Goal: Obtain resource: Download file/media

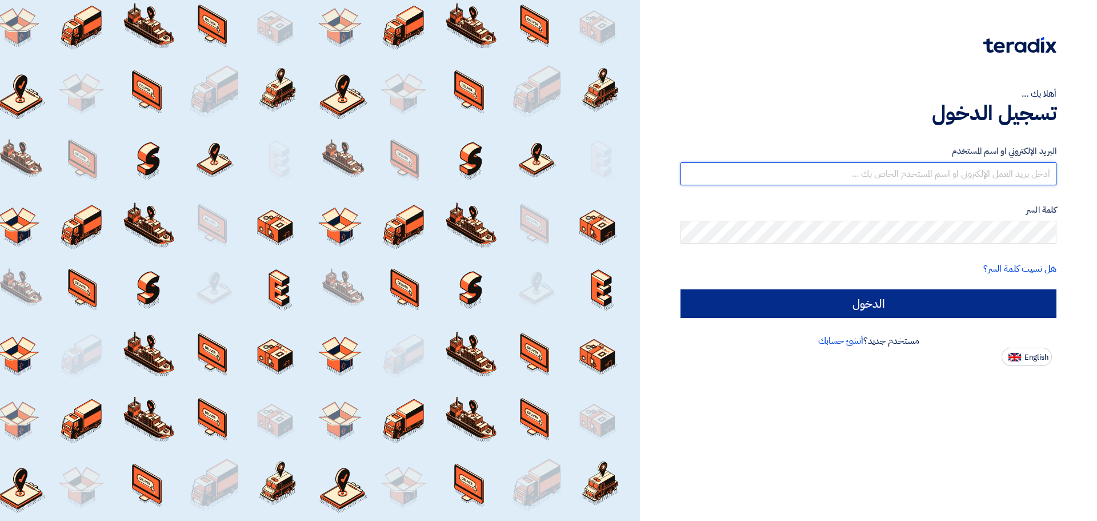
type input "[EMAIL_ADDRESS][DOMAIN_NAME]"
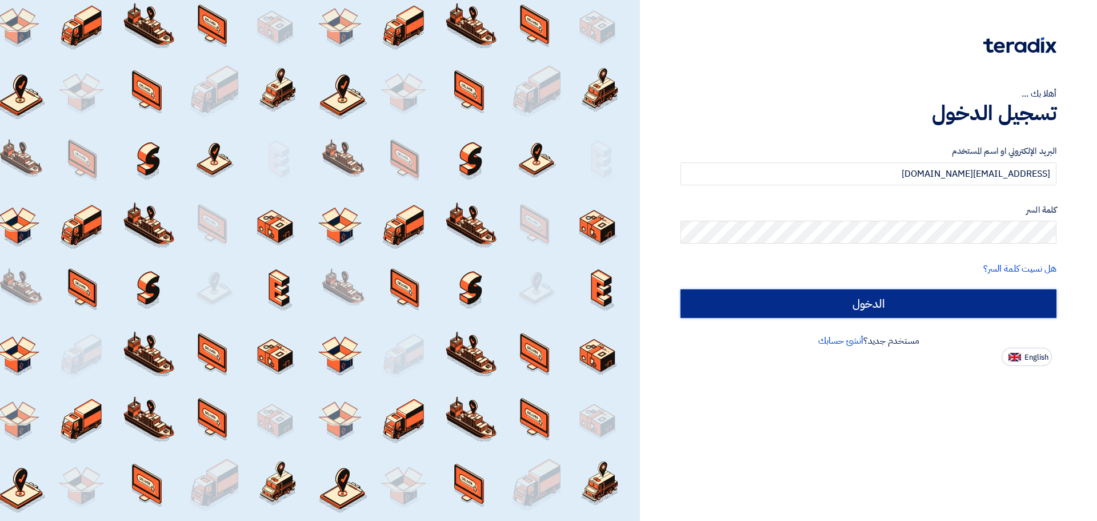
click at [837, 299] on input "الدخول" at bounding box center [869, 303] width 376 height 29
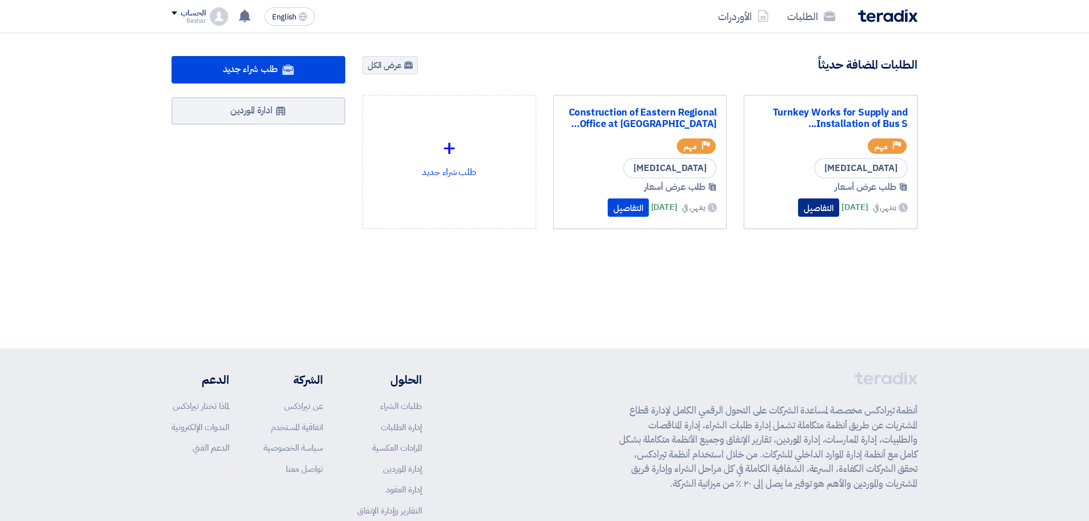
click at [798, 206] on button "التفاصيل" at bounding box center [818, 207] width 41 height 18
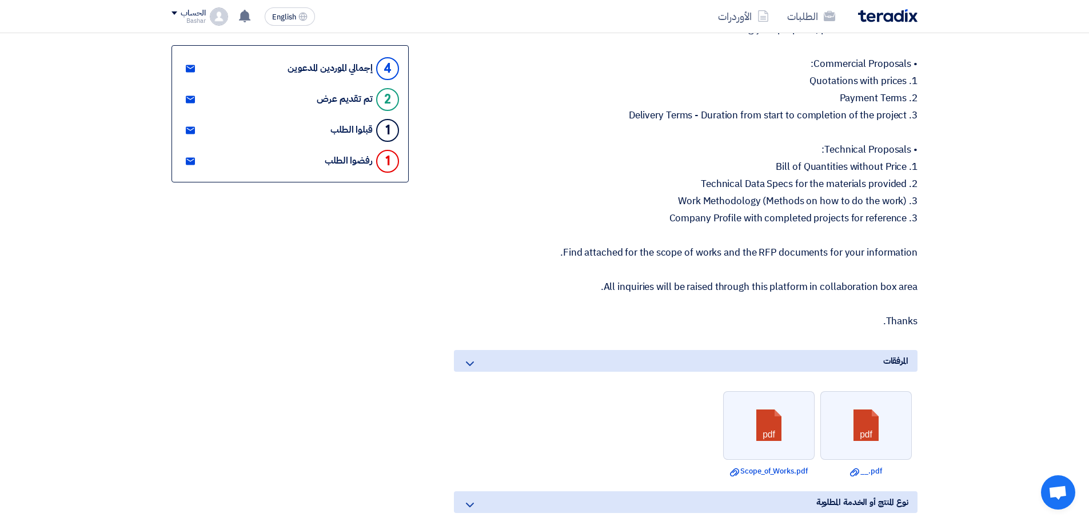
scroll to position [400, 0]
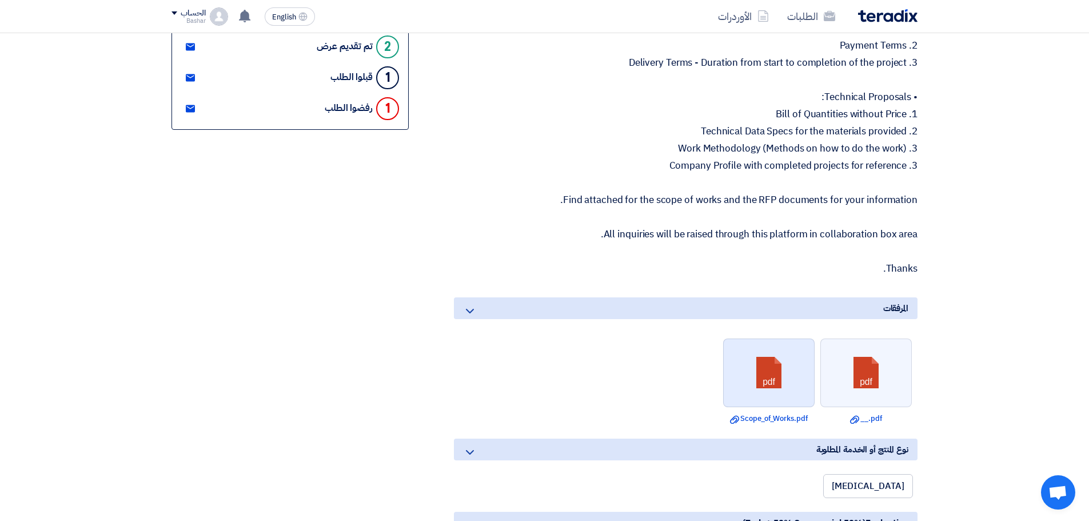
click at [766, 363] on link at bounding box center [768, 373] width 91 height 69
click at [740, 413] on link "Download file Scope_of_Works.pdf" at bounding box center [768, 418] width 85 height 11
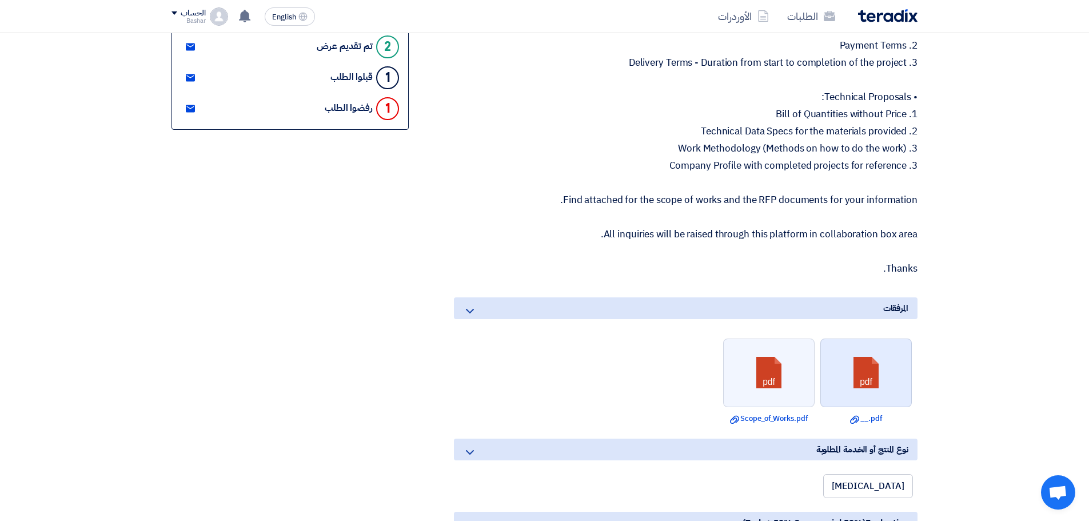
click at [865, 370] on link at bounding box center [866, 373] width 91 height 69
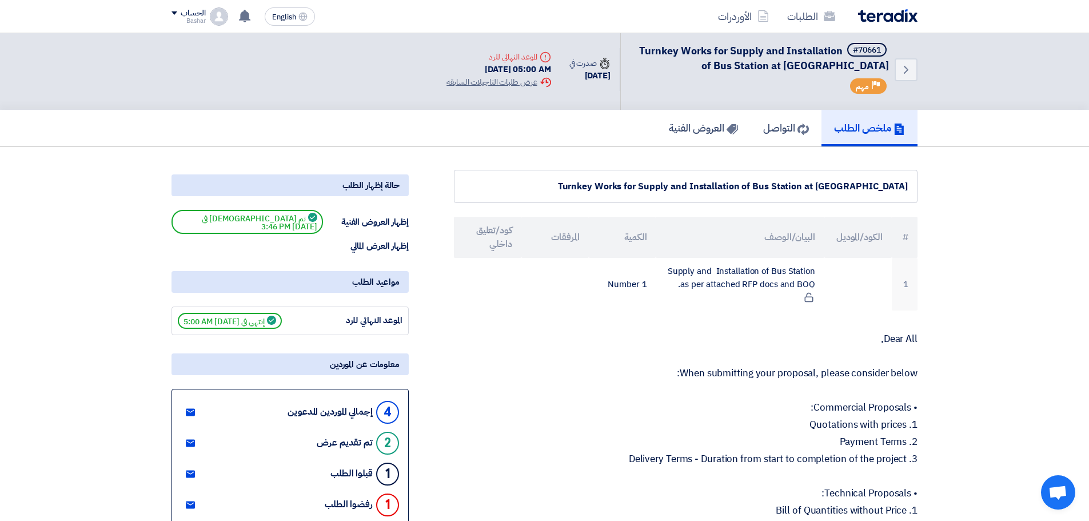
scroll to position [0, 0]
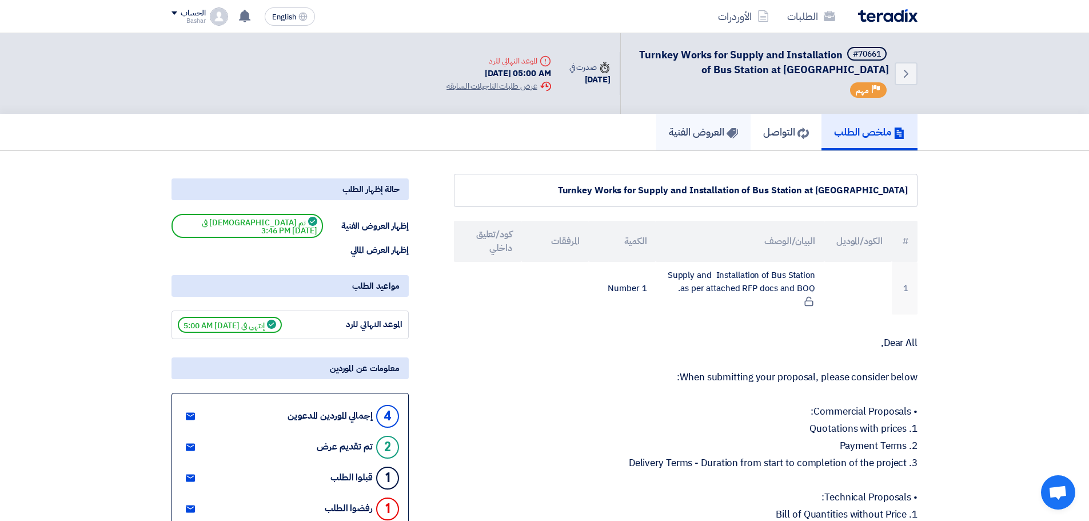
click at [690, 133] on h5 "العروض الفنية" at bounding box center [703, 131] width 69 height 13
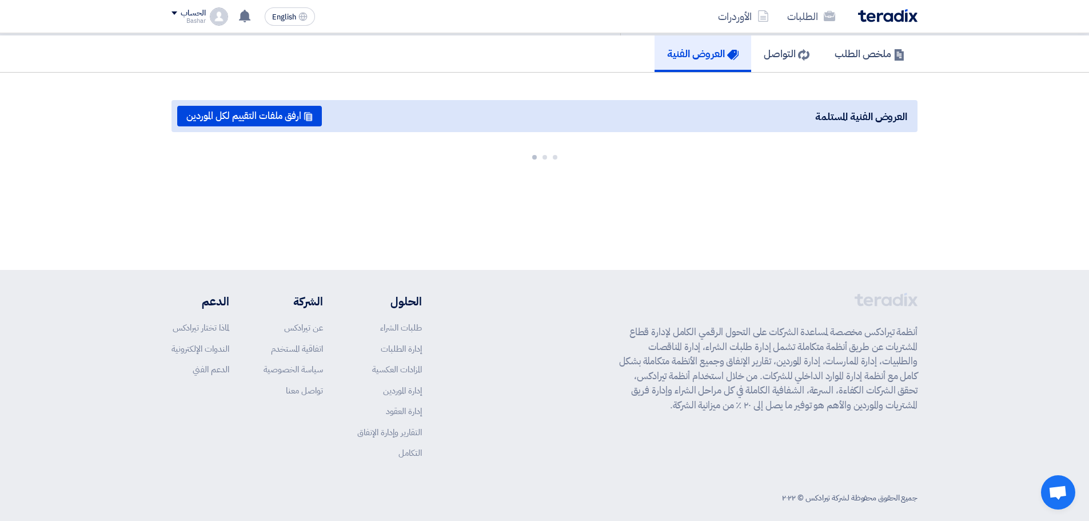
scroll to position [90, 0]
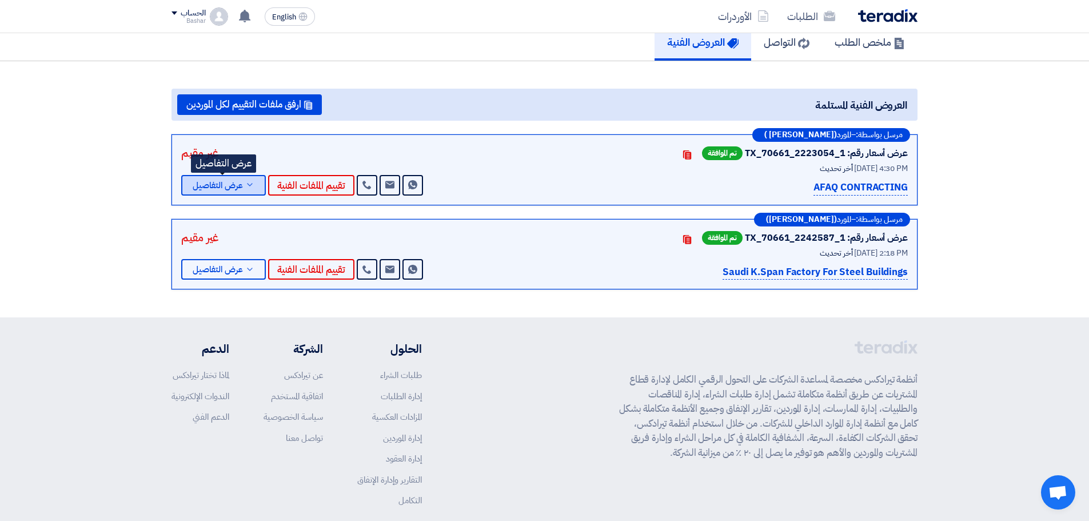
click at [247, 183] on icon at bounding box center [249, 184] width 9 height 9
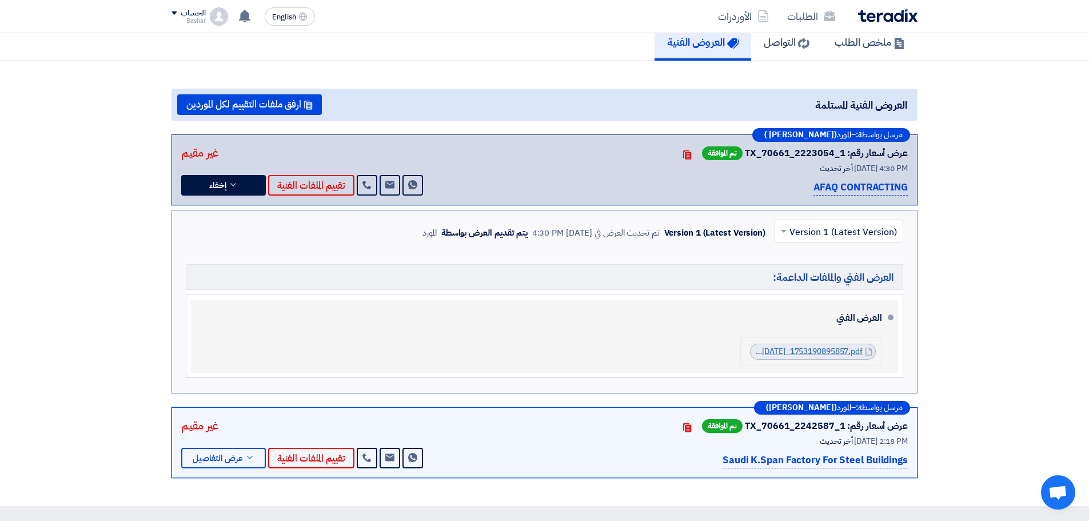
click at [822, 350] on link "Ahsa_Mall_Bus_Station_Quotation_[DATE]_1753190895857.pdf" at bounding box center [747, 351] width 230 height 12
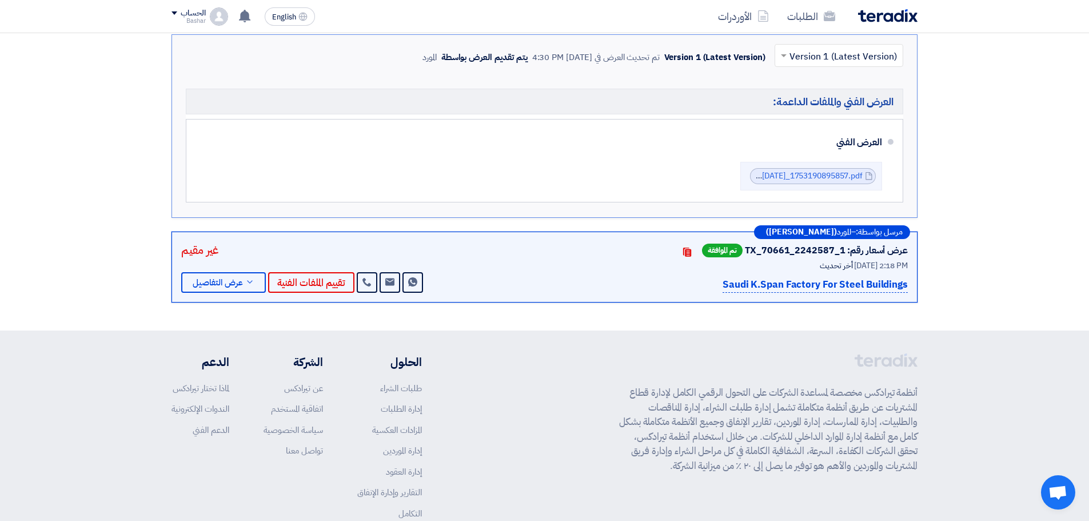
scroll to position [286, 0]
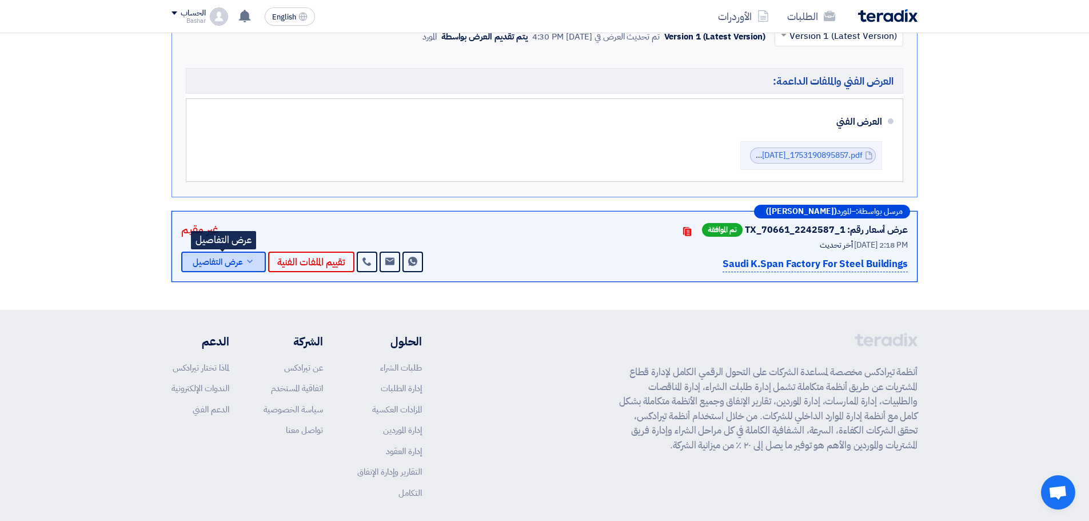
click at [238, 261] on span "عرض التفاصيل" at bounding box center [218, 262] width 50 height 9
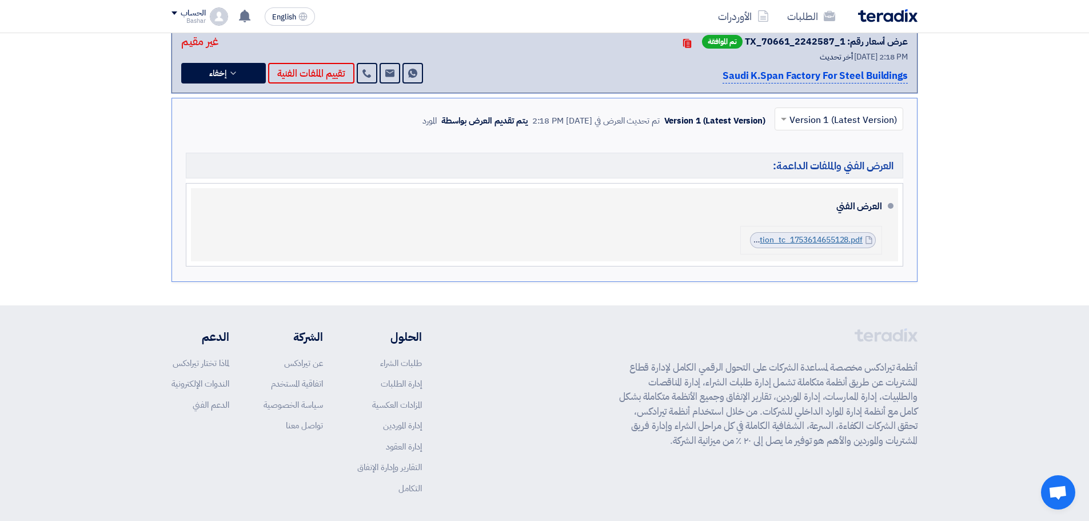
click at [797, 238] on link "cenomio_station_tc_1753614655128.pdf" at bounding box center [788, 240] width 148 height 12
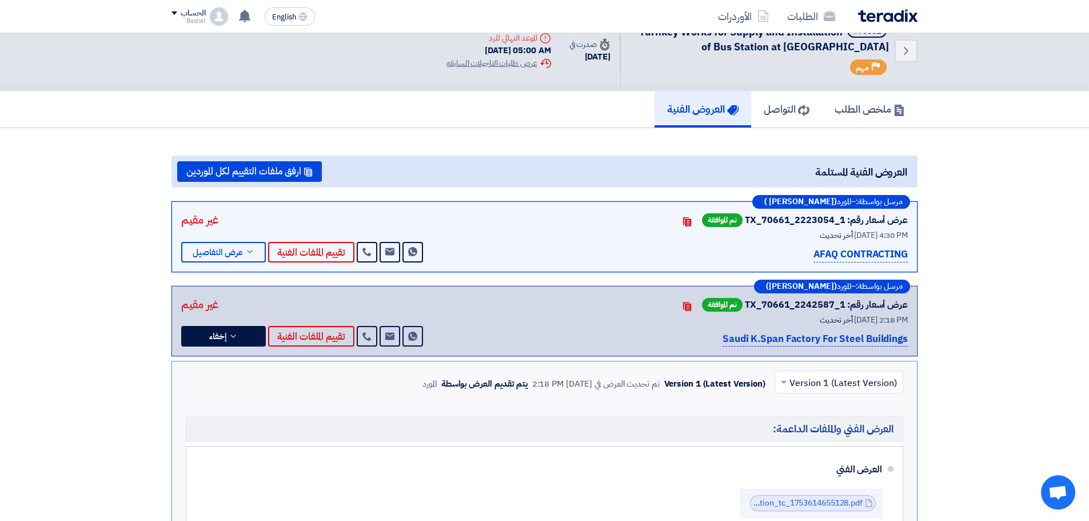
scroll to position [0, 0]
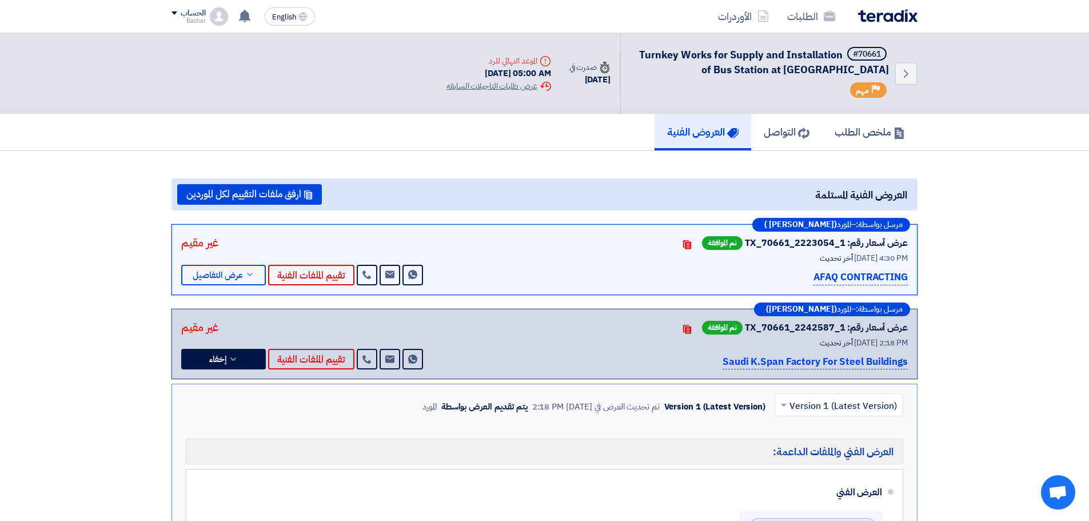
click at [687, 133] on h5 "العروض الفنية" at bounding box center [702, 131] width 71 height 13
